Goal: Task Accomplishment & Management: Manage account settings

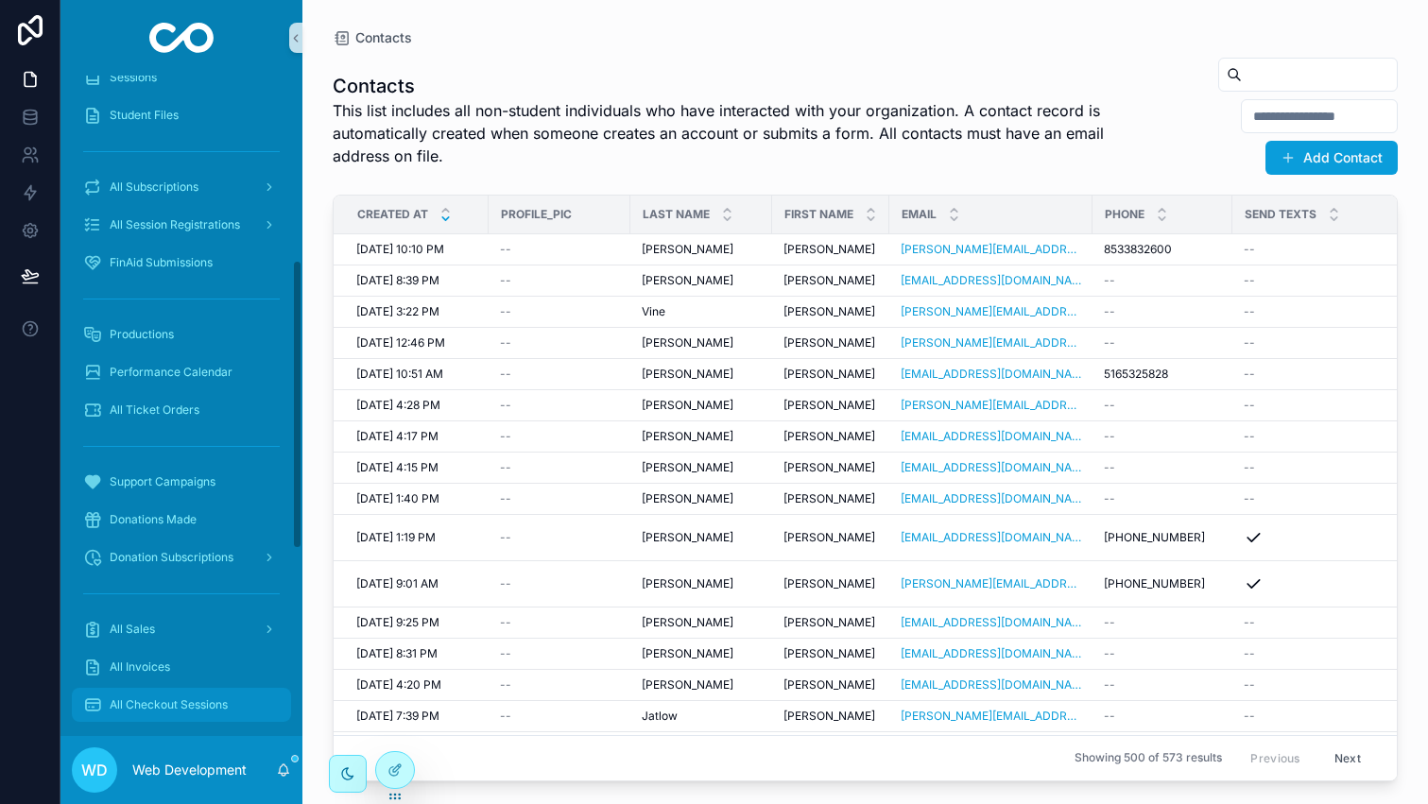
scroll to position [422, 0]
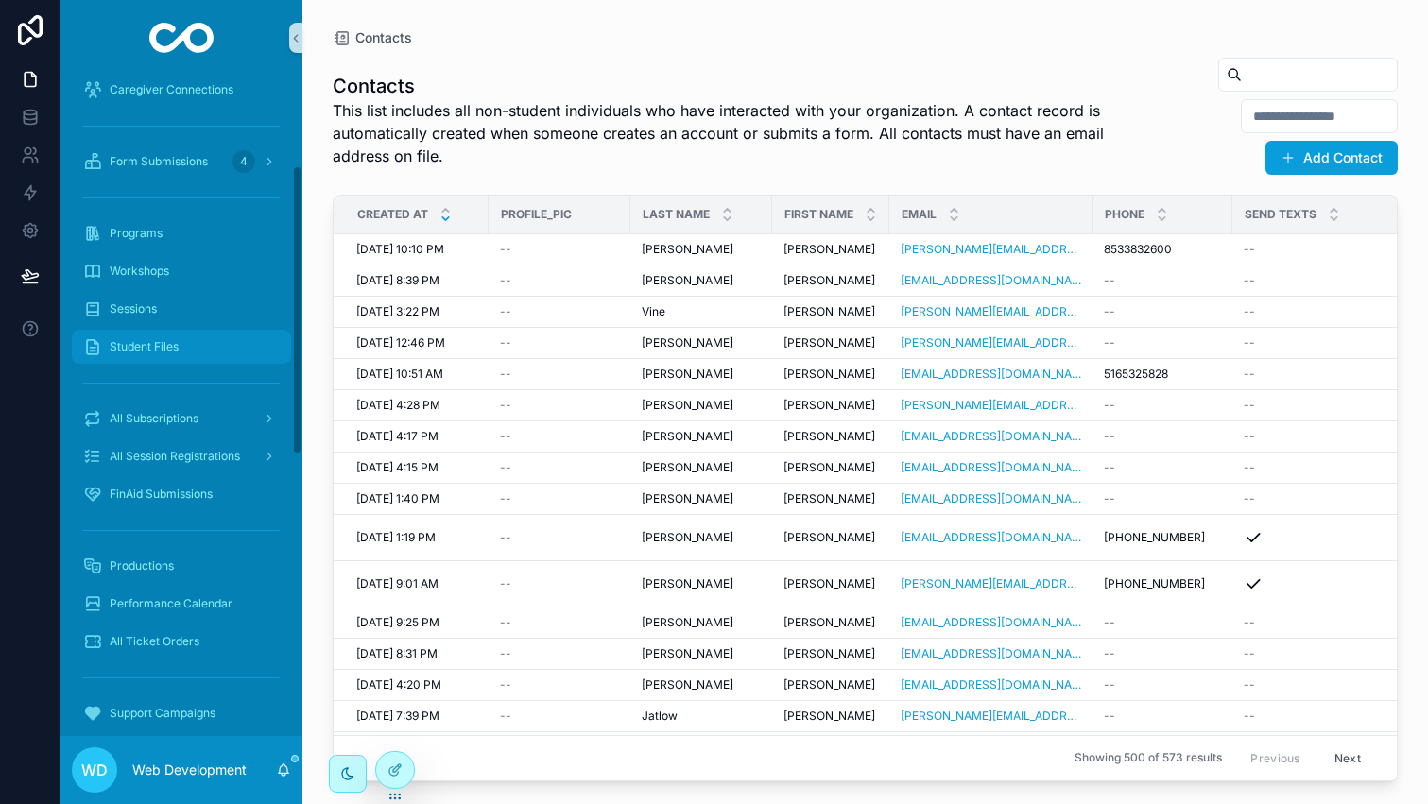
click at [166, 334] on div "Student Files" at bounding box center [181, 347] width 197 height 30
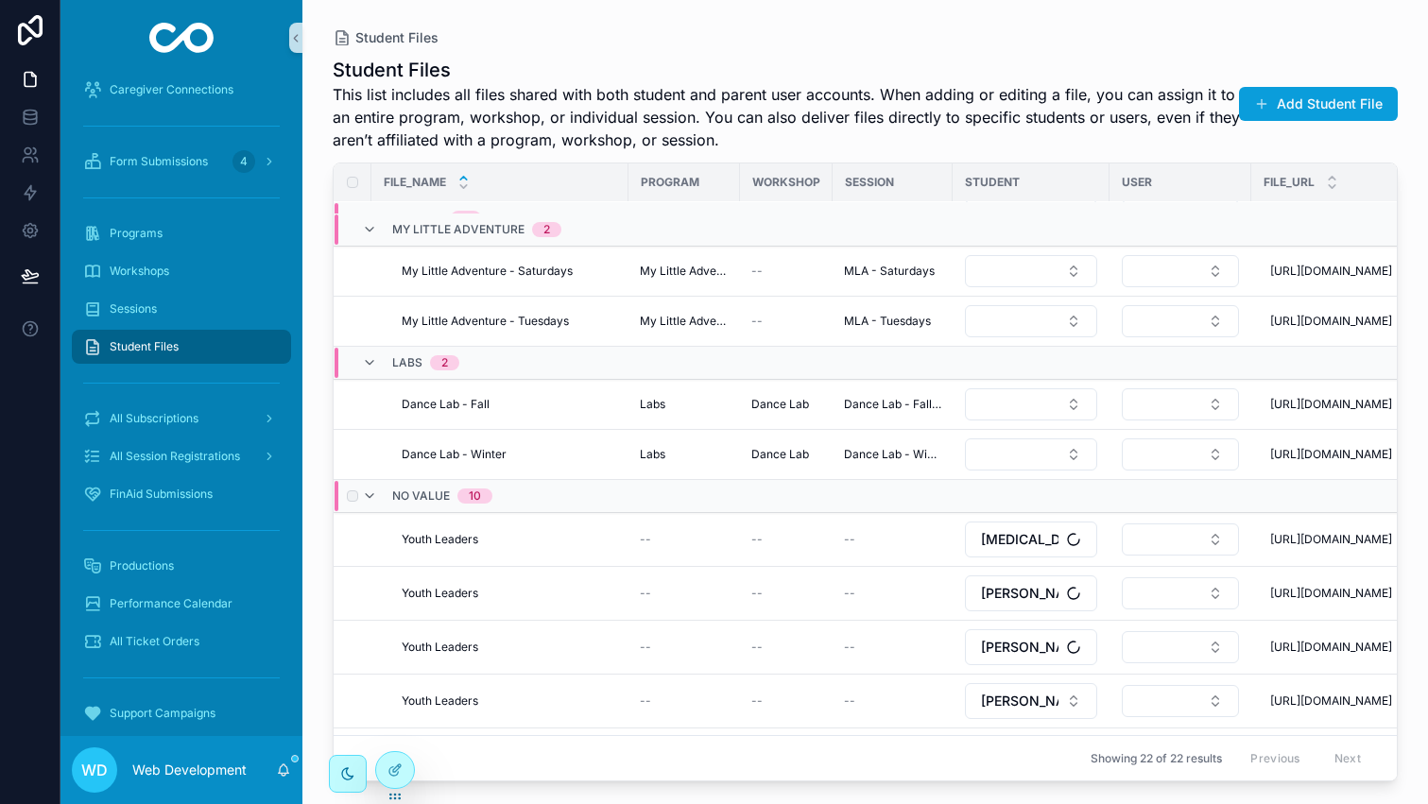
scroll to position [423, 0]
click at [1339, 387] on span "Delete Record" at bounding box center [1340, 379] width 77 height 15
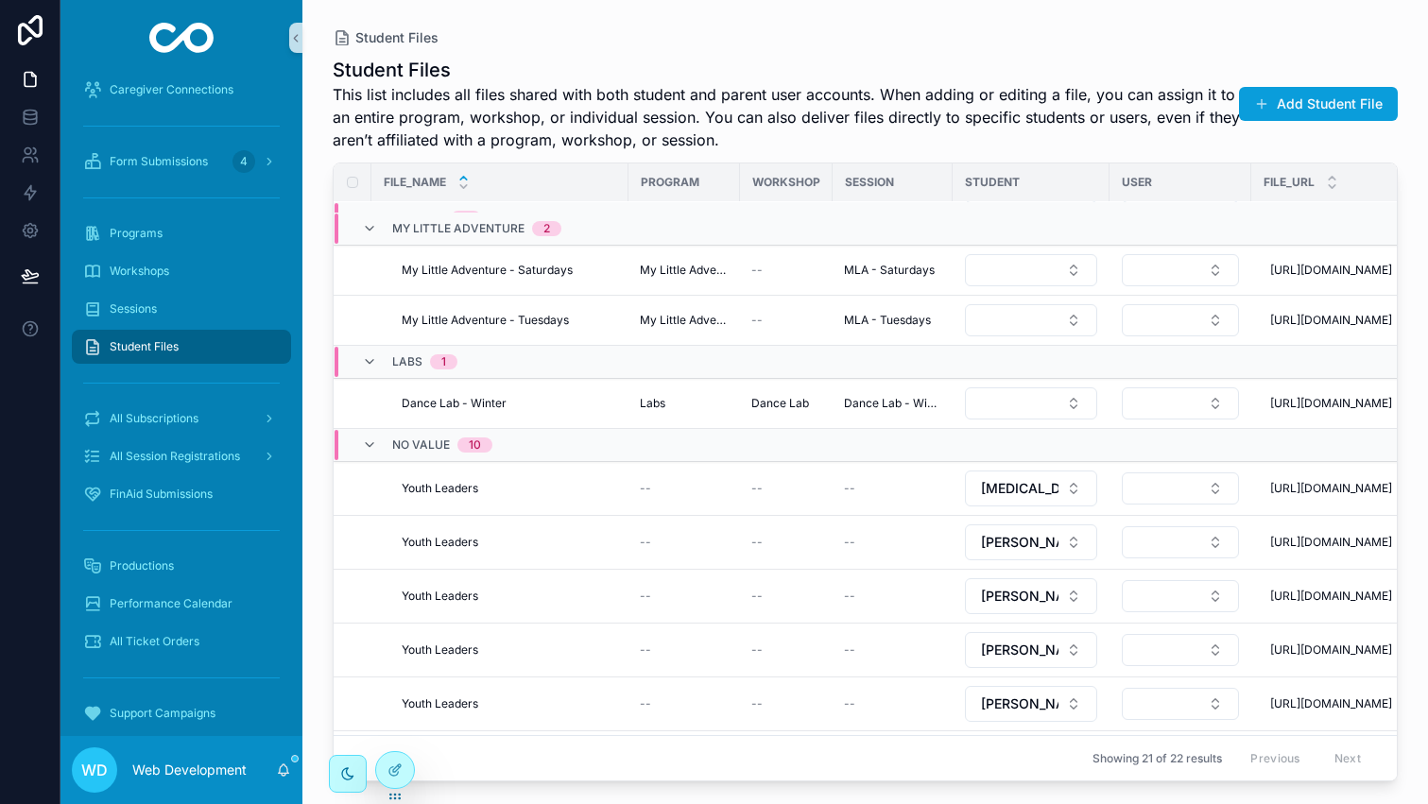
click at [0, 0] on span "Delete Record" at bounding box center [0, 0] width 0 height 0
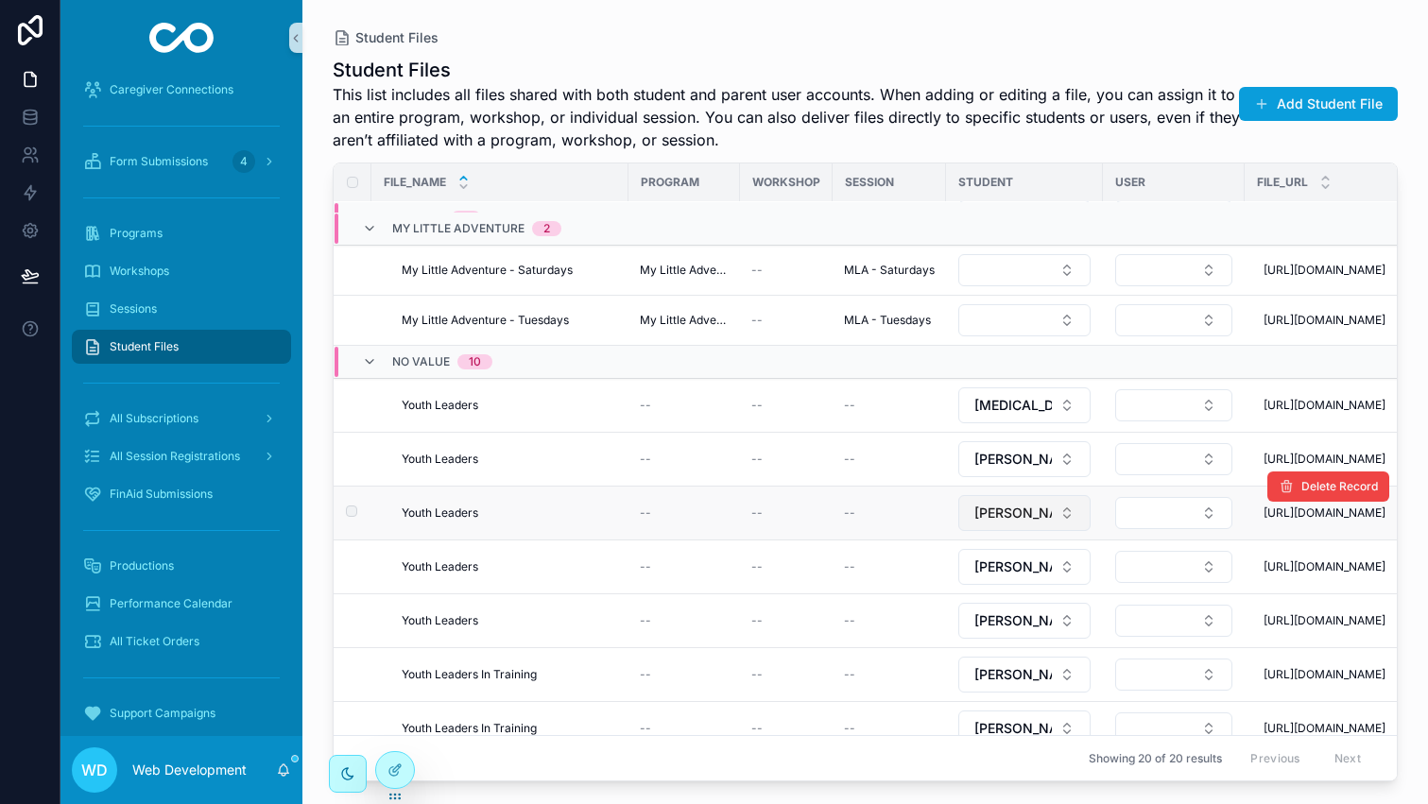
scroll to position [0, 0]
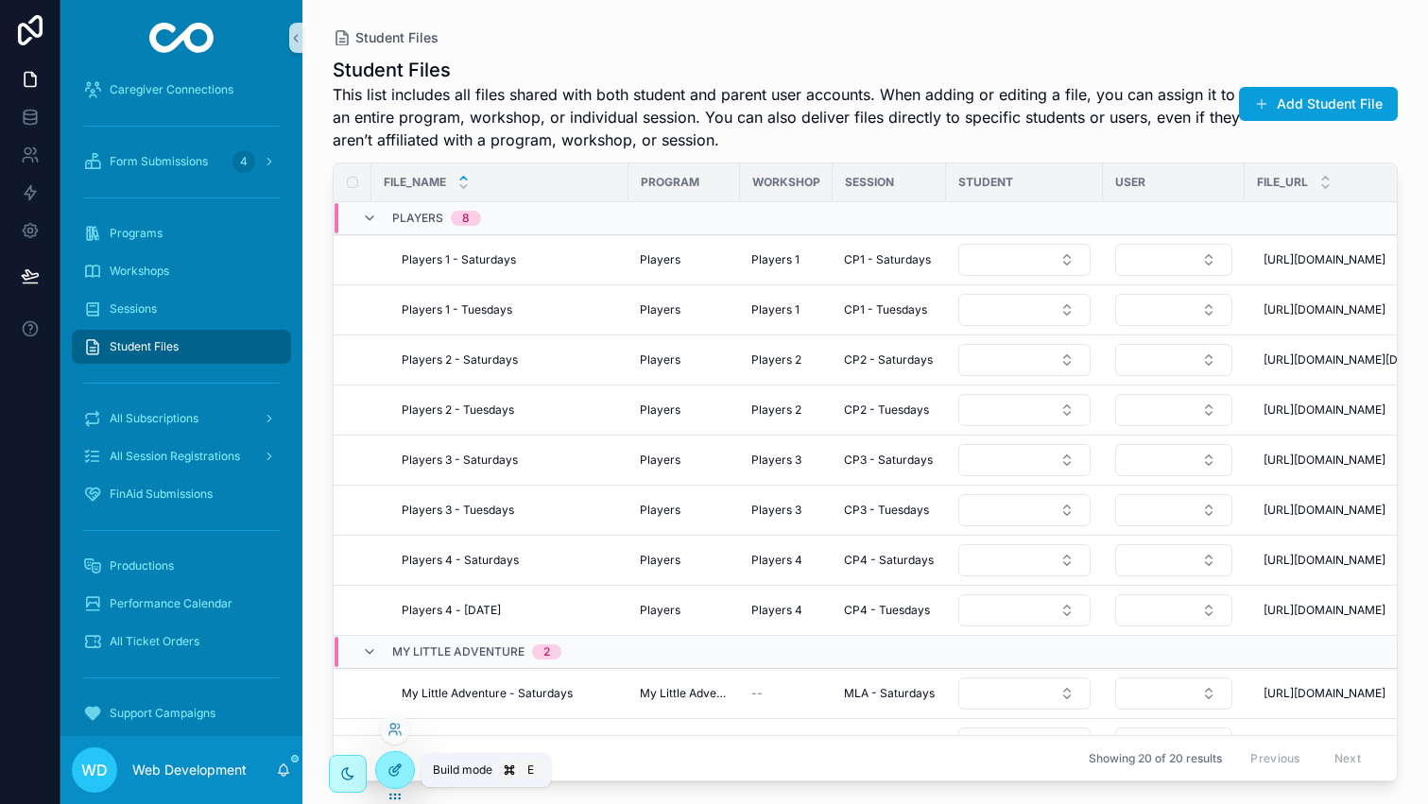
click at [396, 785] on div at bounding box center [395, 770] width 38 height 36
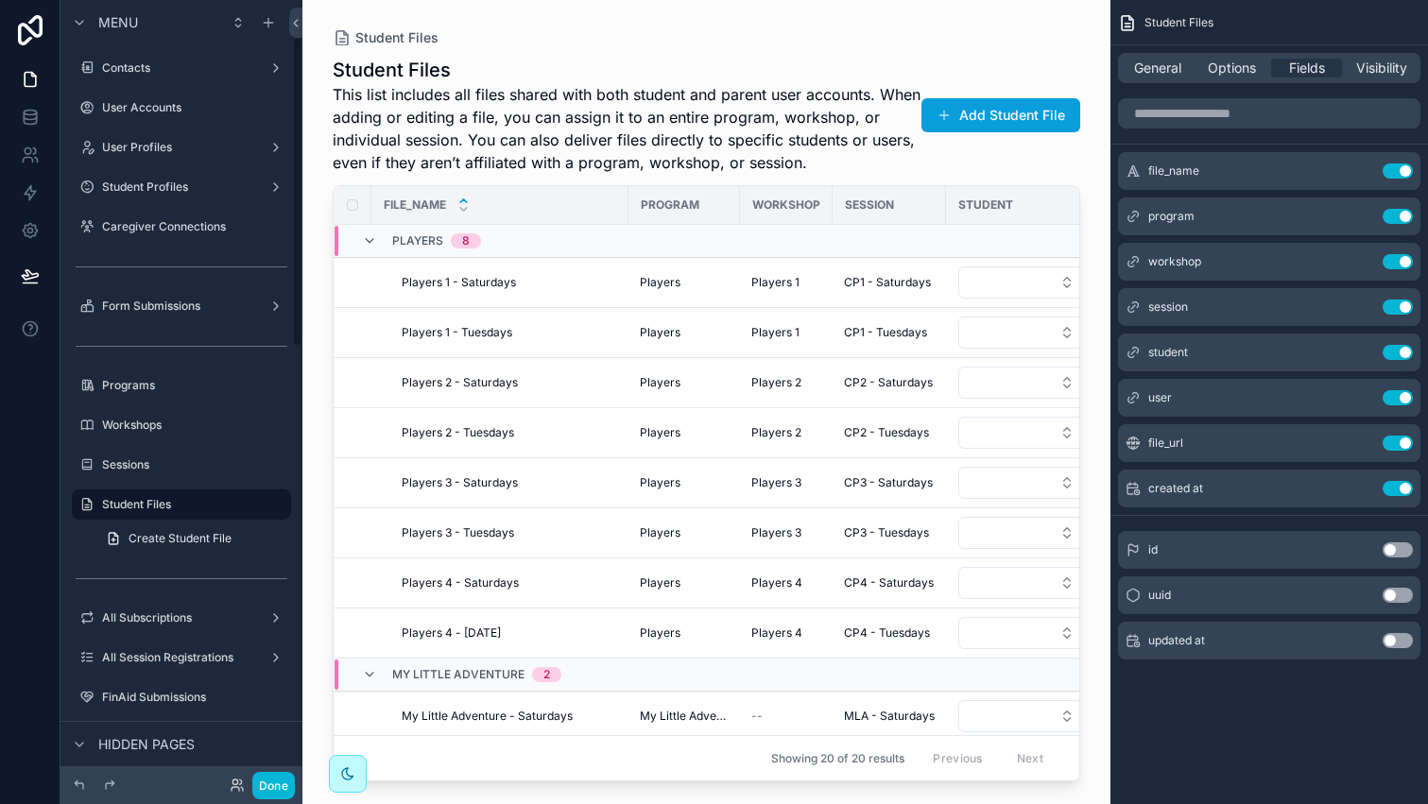
scroll to position [93, 0]
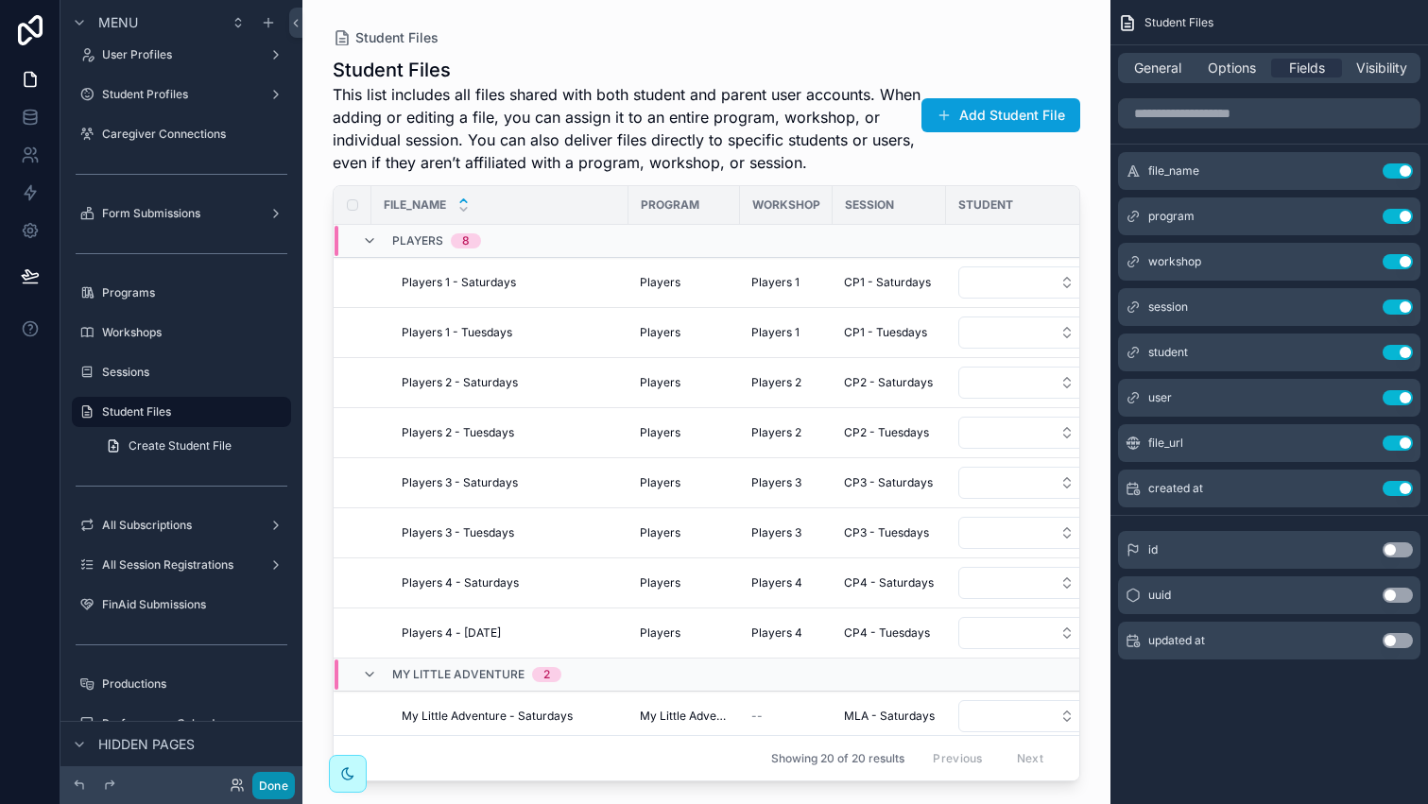
click at [269, 781] on button "Done" at bounding box center [273, 785] width 43 height 27
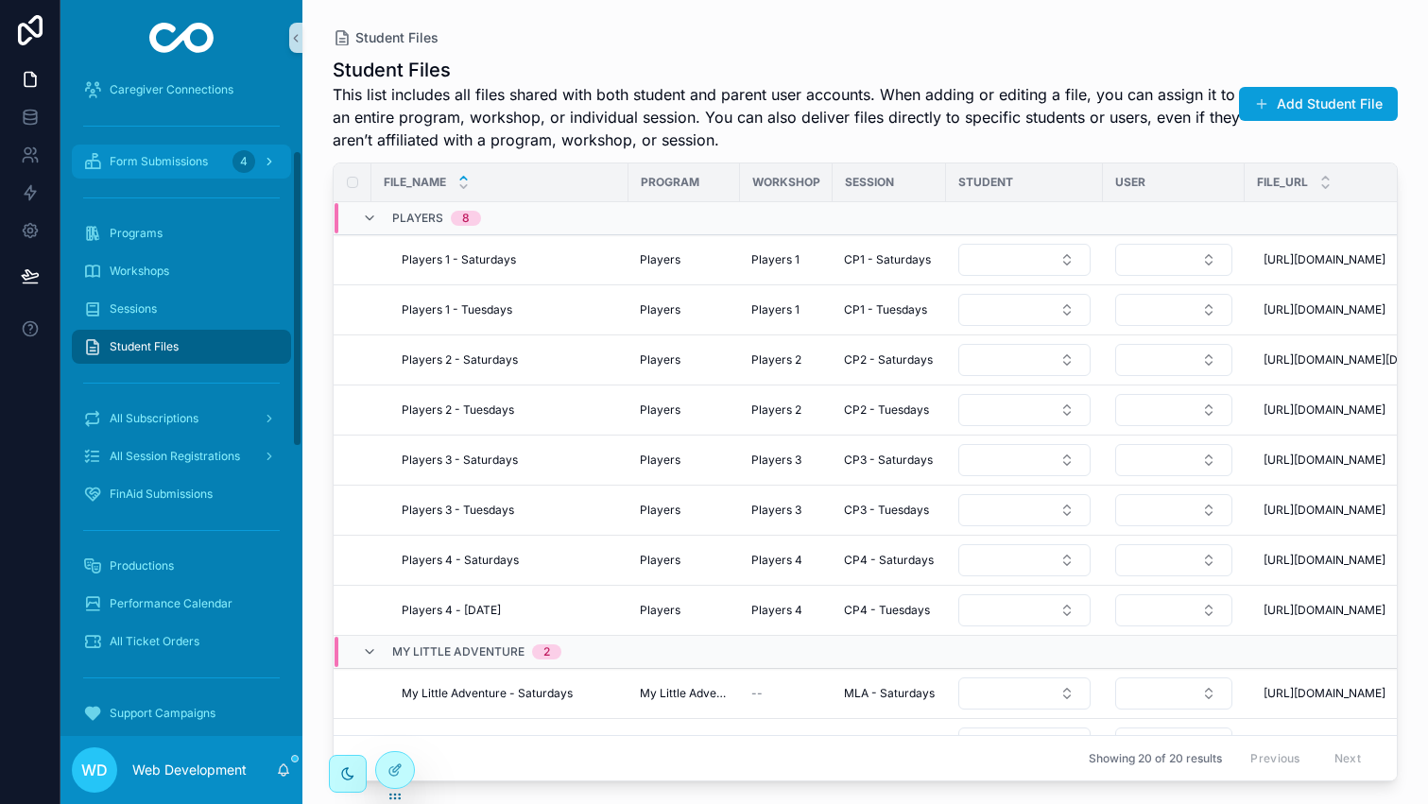
click at [160, 156] on span "Form Submissions" at bounding box center [159, 161] width 98 height 15
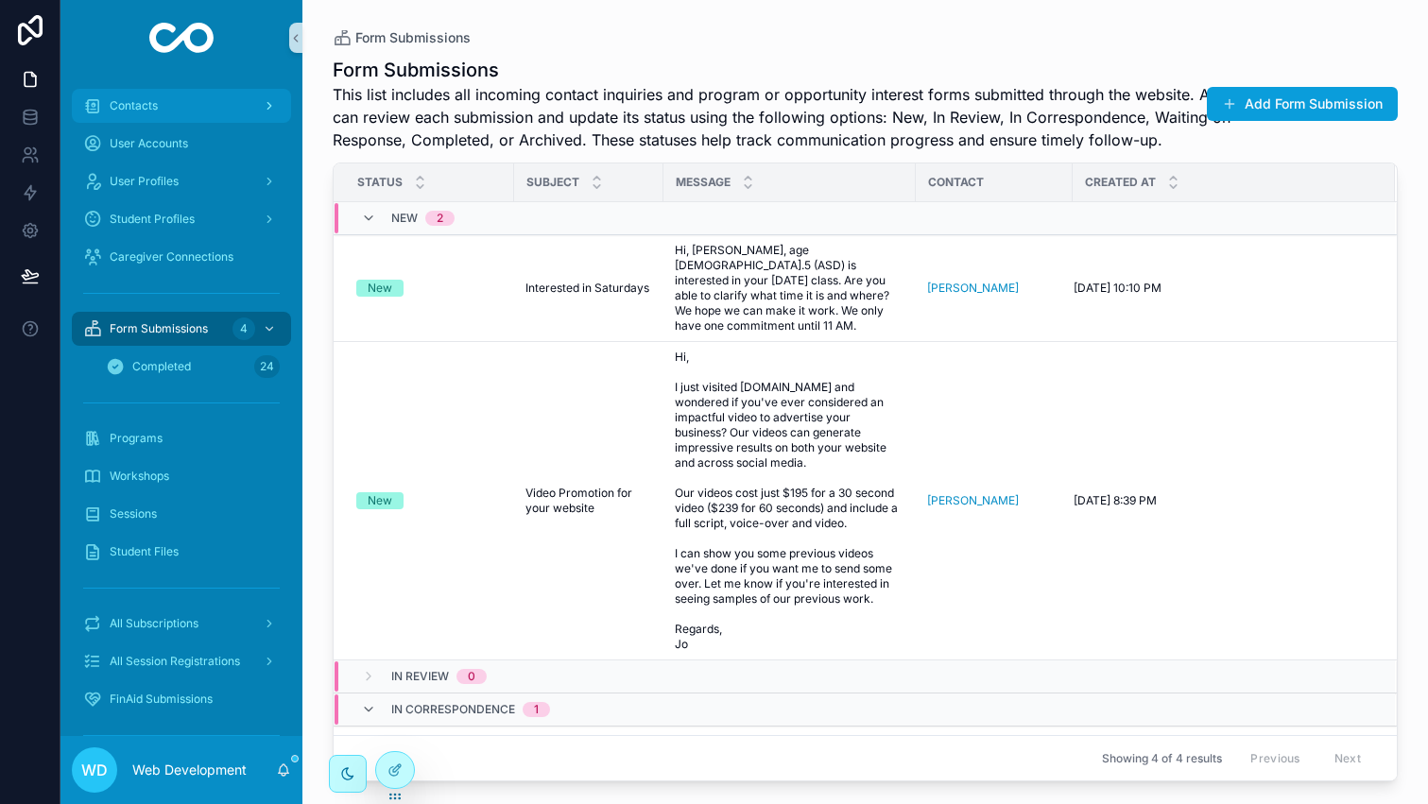
click at [174, 109] on div "Contacts" at bounding box center [181, 106] width 197 height 30
